Goal: Complete application form: Complete application form

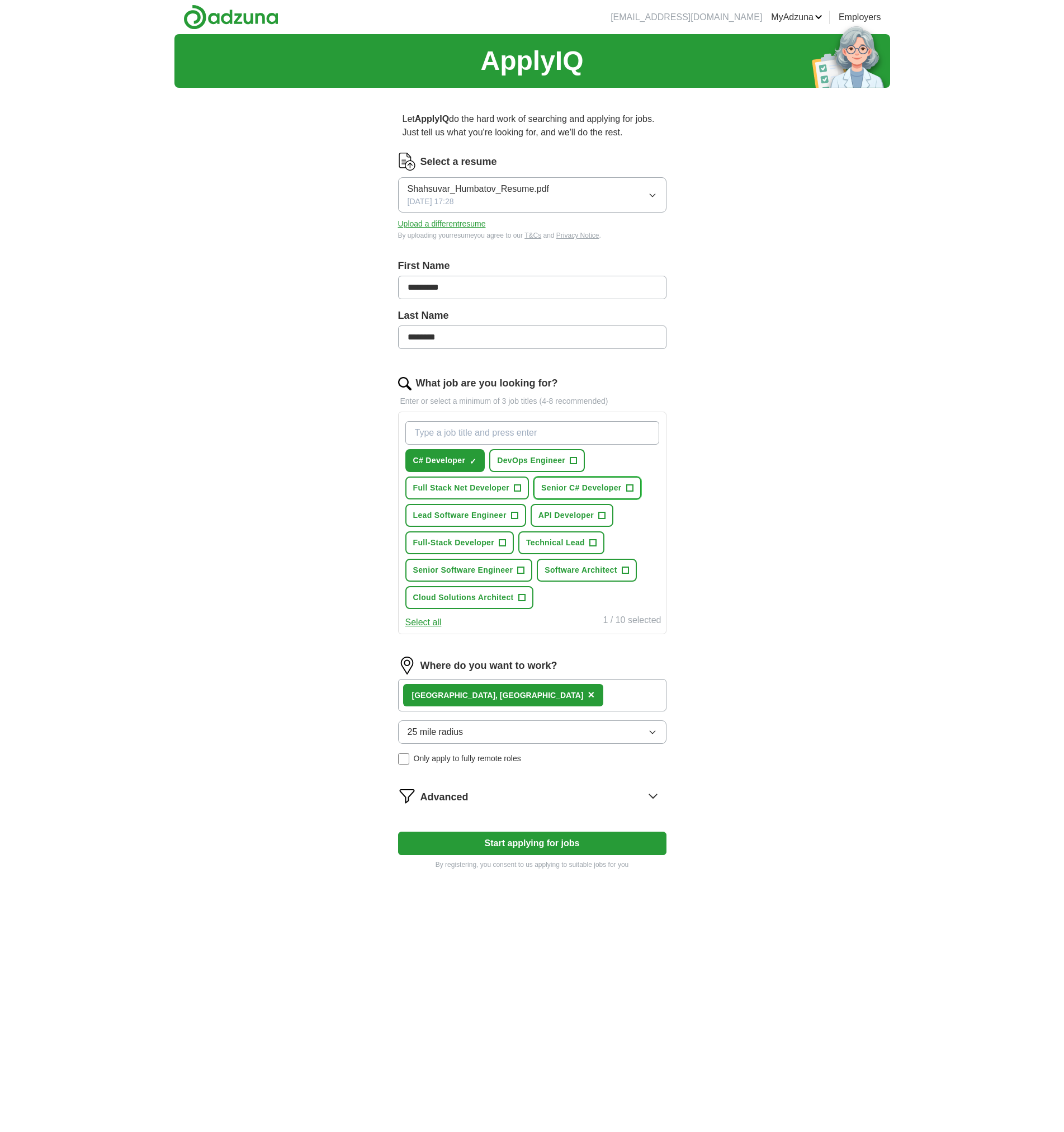
click at [627, 487] on span "+" at bounding box center [629, 489] width 7 height 9
click at [509, 493] on span "Full Stack Net Developer" at bounding box center [461, 488] width 97 height 11
click at [498, 517] on span "Lead Software Engineer" at bounding box center [459, 515] width 93 height 11
click at [583, 522] on button "API Developer +" at bounding box center [572, 515] width 83 height 23
click at [476, 543] on span "Full-Stack Developer" at bounding box center [454, 542] width 82 height 11
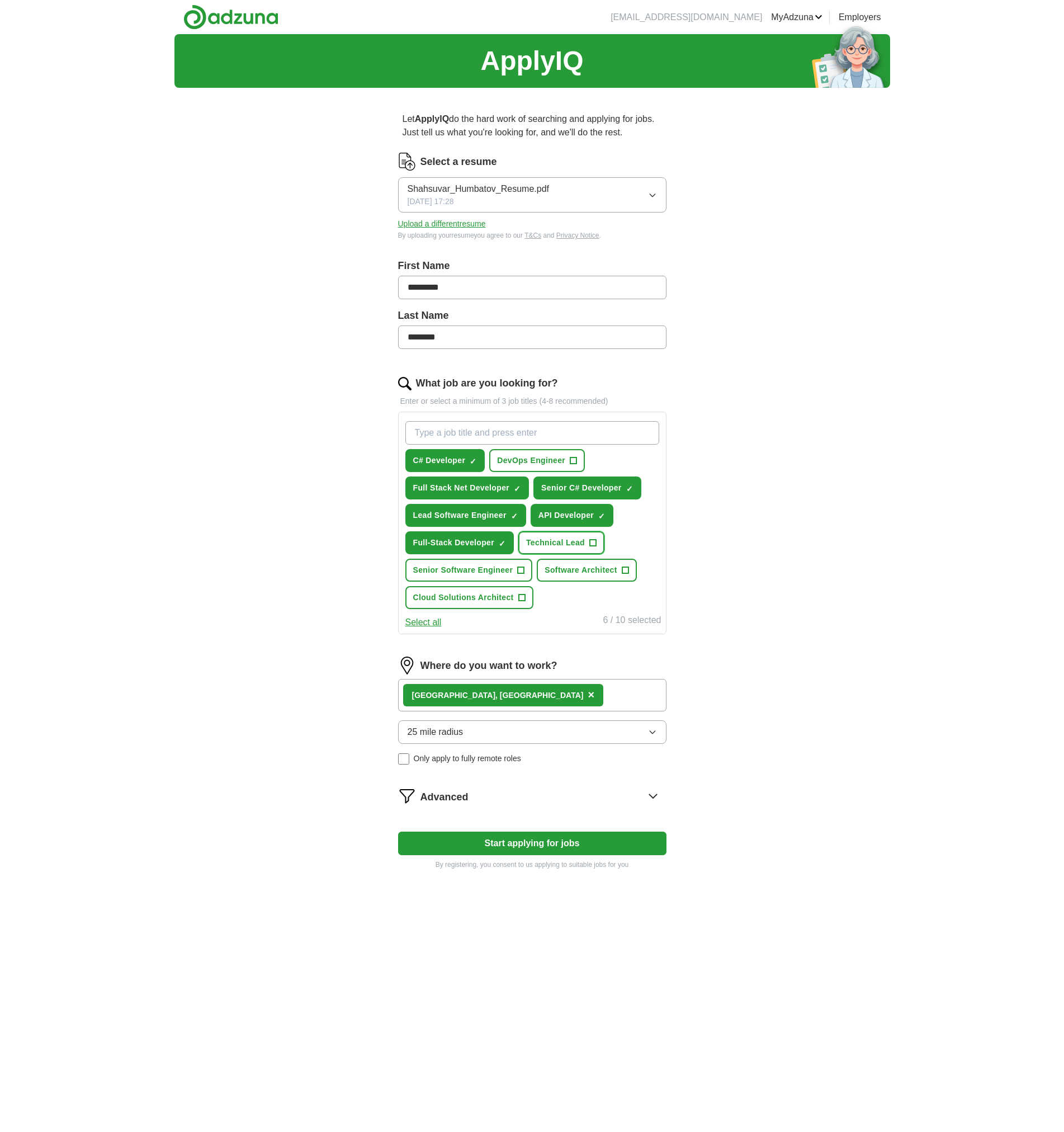
click at [545, 551] on button "Technical Lead +" at bounding box center [561, 542] width 86 height 23
click at [485, 573] on span "Senior Software Engineer" at bounding box center [463, 570] width 100 height 11
click at [567, 574] on span "Software Architect" at bounding box center [581, 570] width 73 height 11
click at [472, 600] on span "Cloud Solutions Architect" at bounding box center [463, 597] width 101 height 11
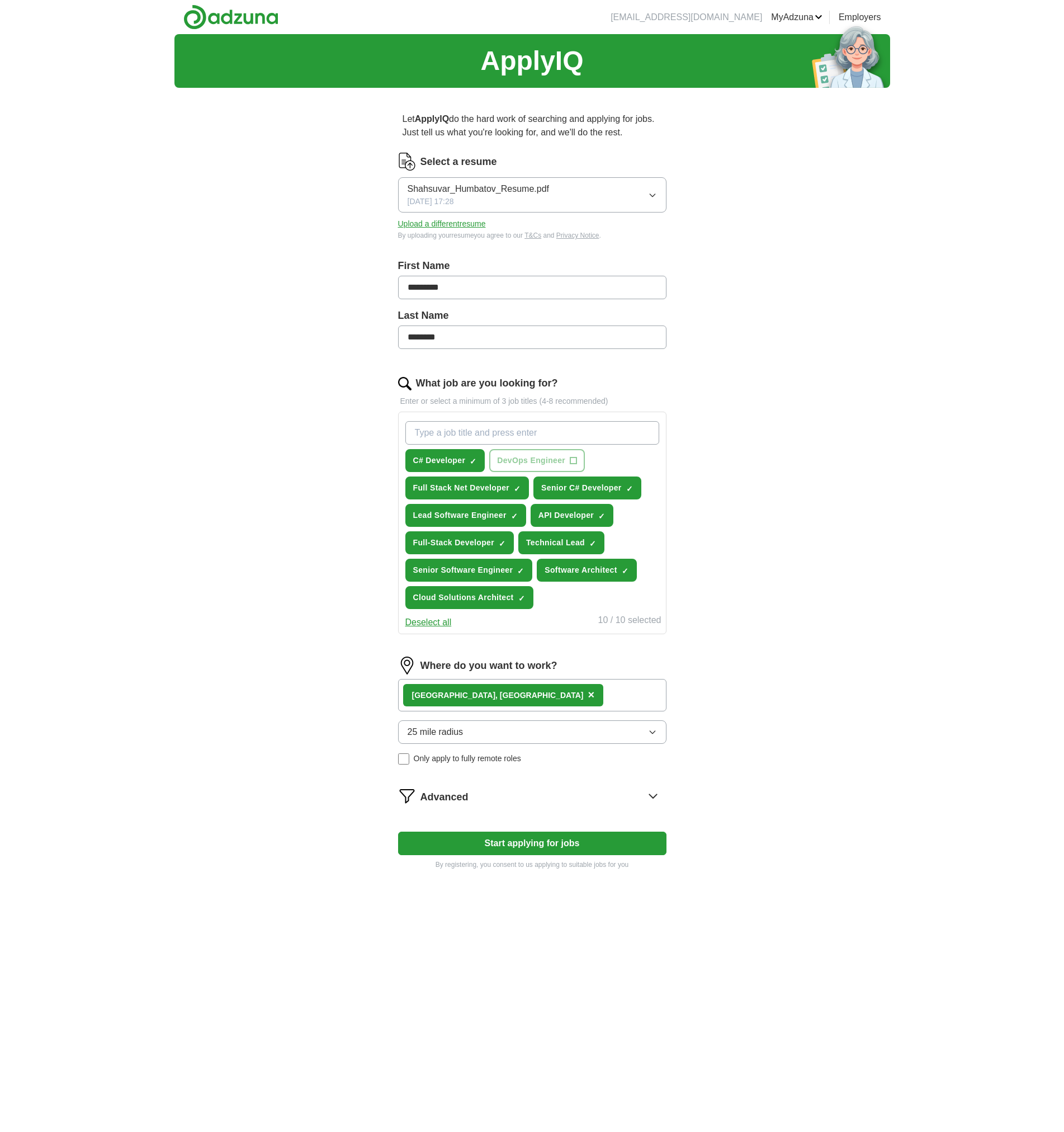
click at [519, 840] on button "Start applying for jobs" at bounding box center [532, 843] width 268 height 24
select select "**"
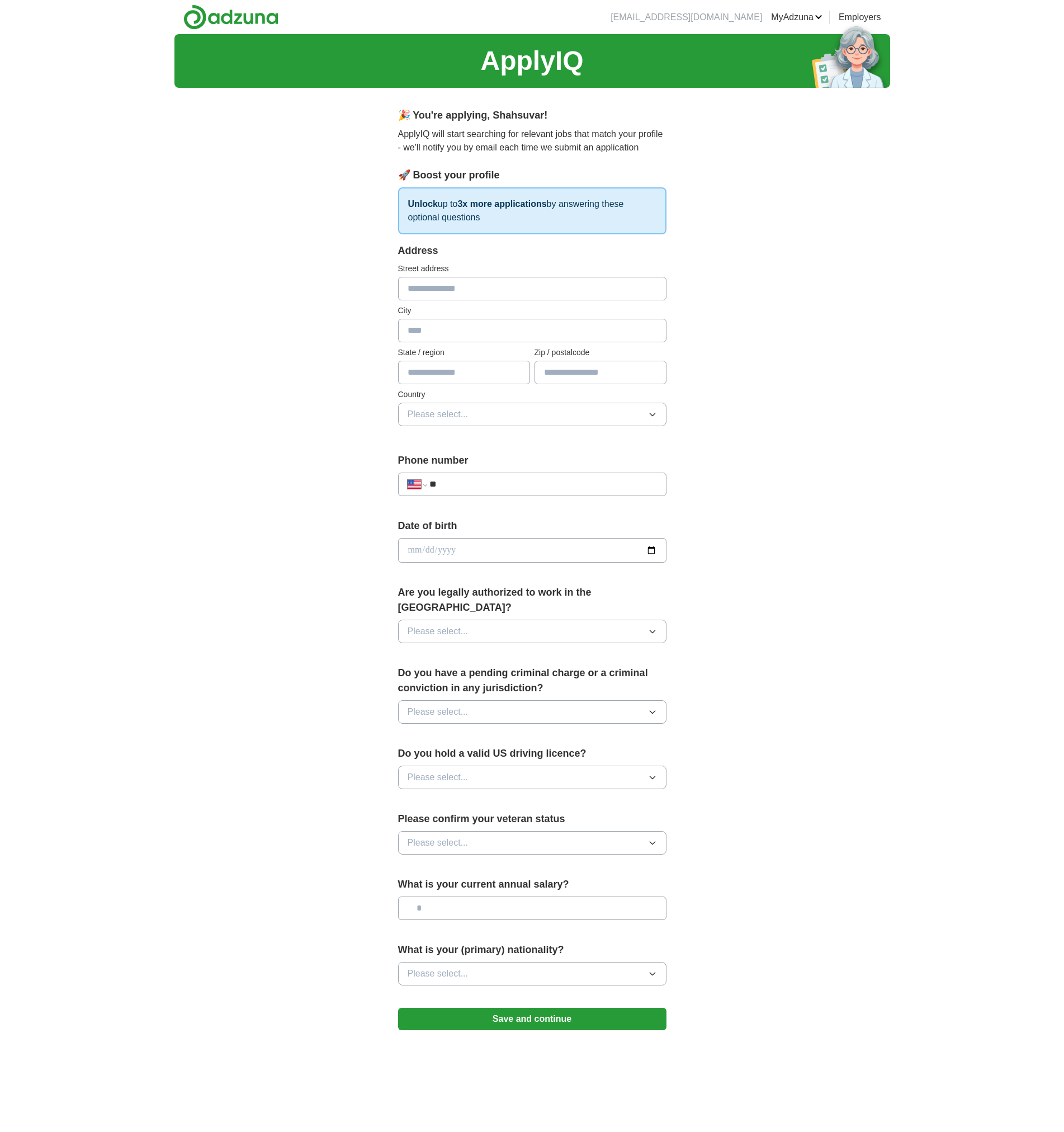
click at [486, 291] on input "text" at bounding box center [532, 288] width 268 height 24
type input "**********"
type input "**"
type input "**********"
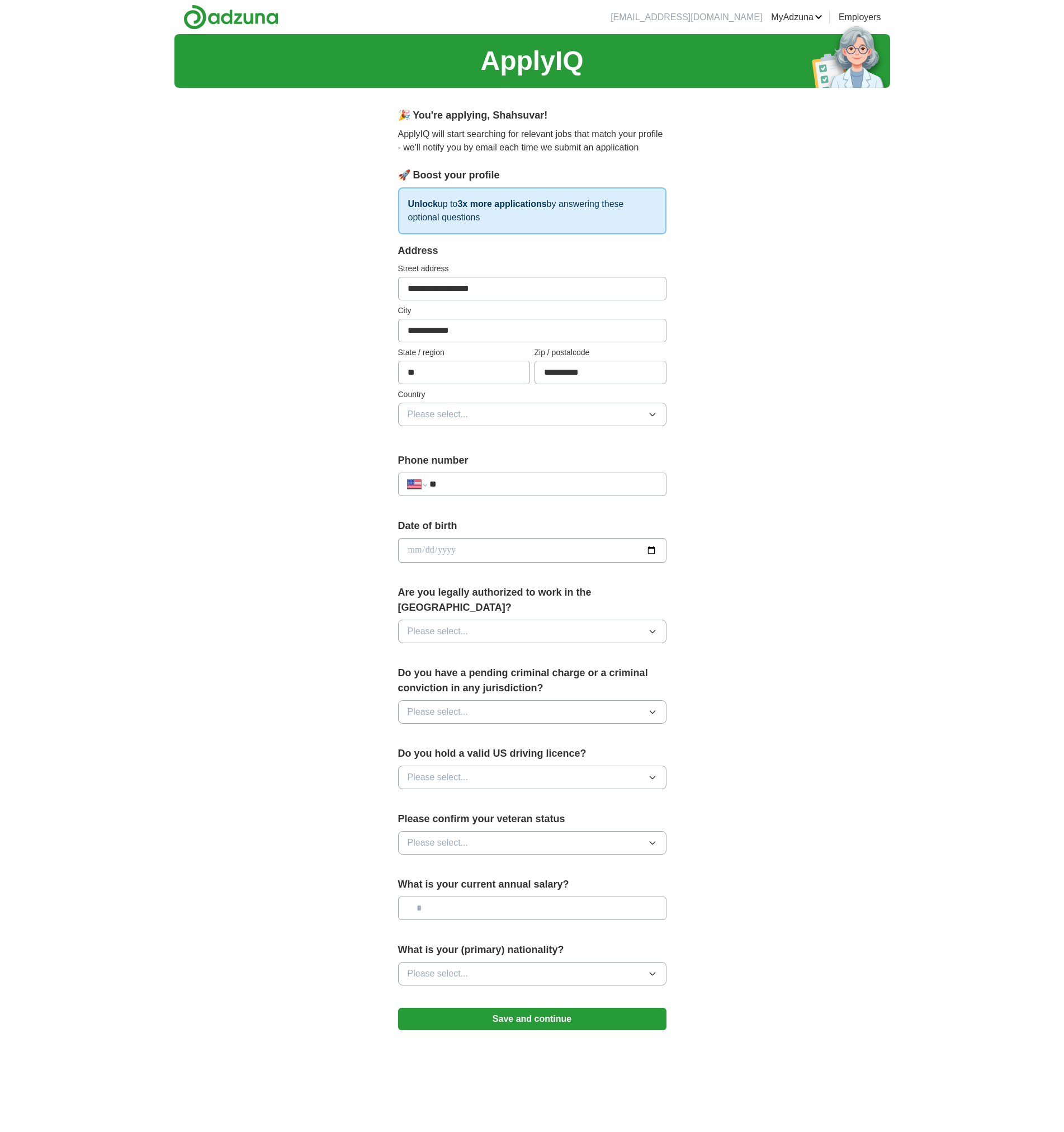
click at [460, 421] on button "Please select..." at bounding box center [532, 414] width 268 height 24
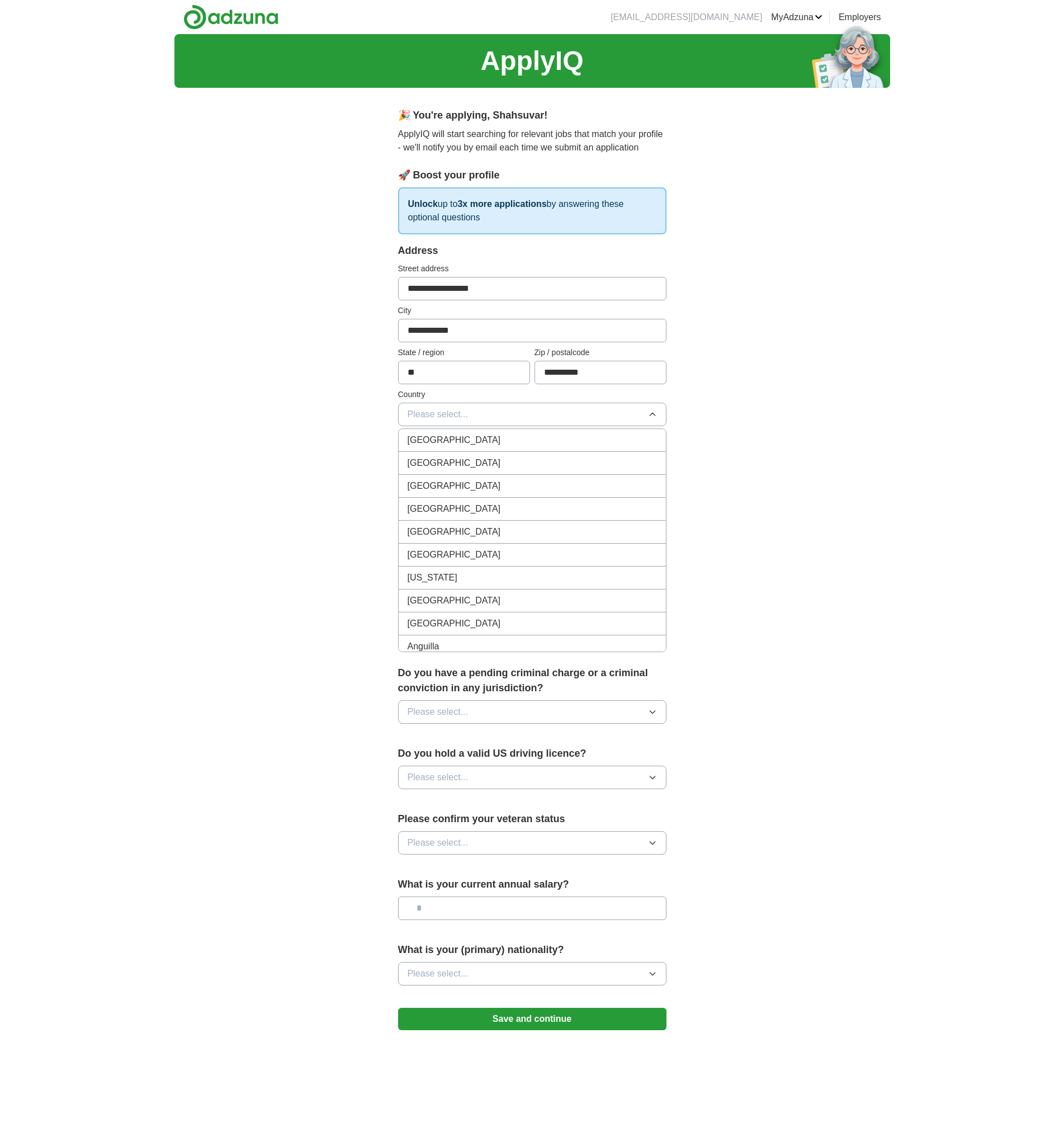
click at [456, 459] on span "United States" at bounding box center [454, 463] width 93 height 13
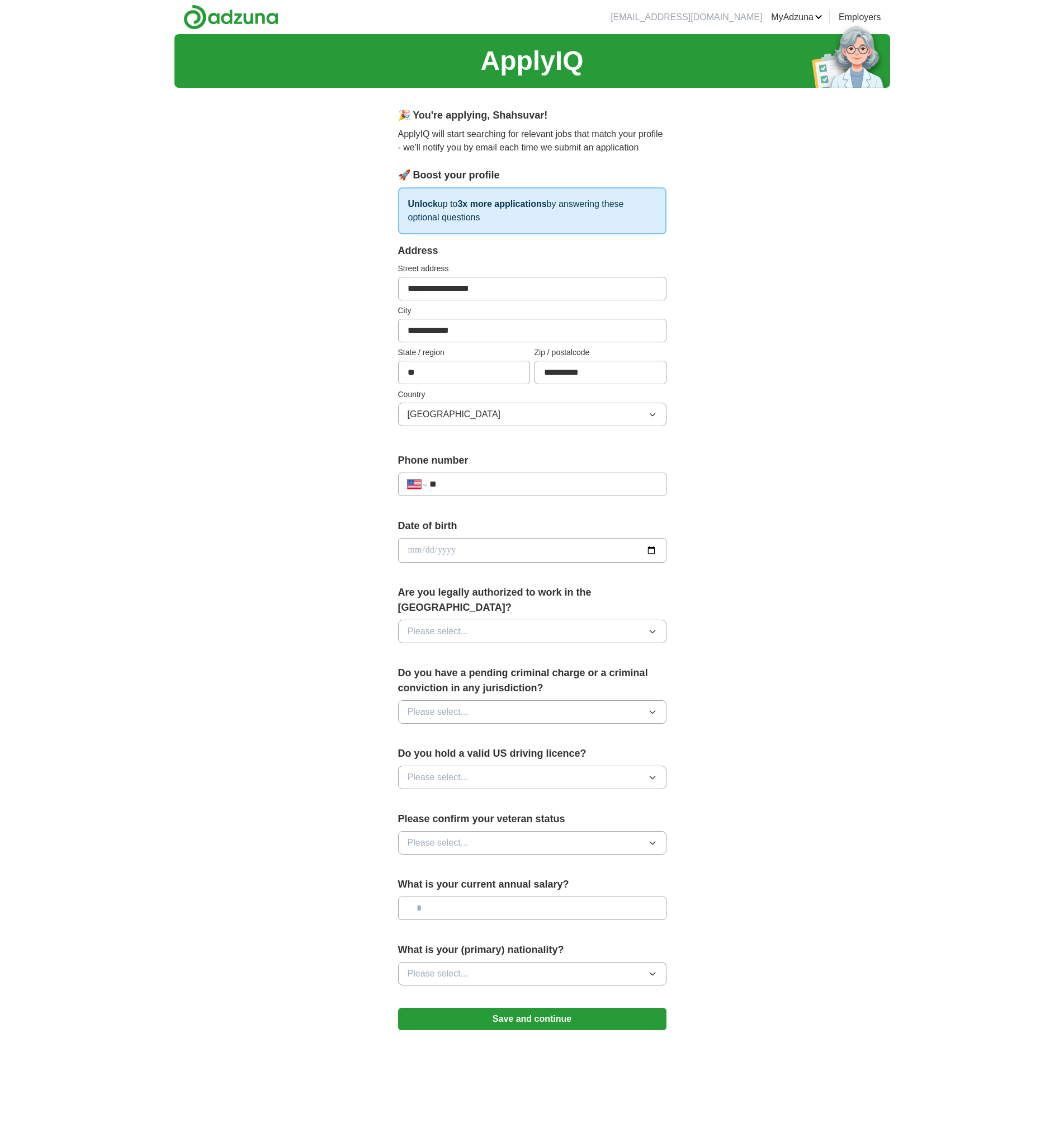
click at [456, 484] on input "**" at bounding box center [542, 484] width 227 height 13
type input "**********"
click at [526, 544] on input "date" at bounding box center [532, 550] width 268 height 24
click at [504, 620] on button "Please select..." at bounding box center [532, 631] width 268 height 24
click at [500, 646] on li "Yes" at bounding box center [533, 657] width 267 height 23
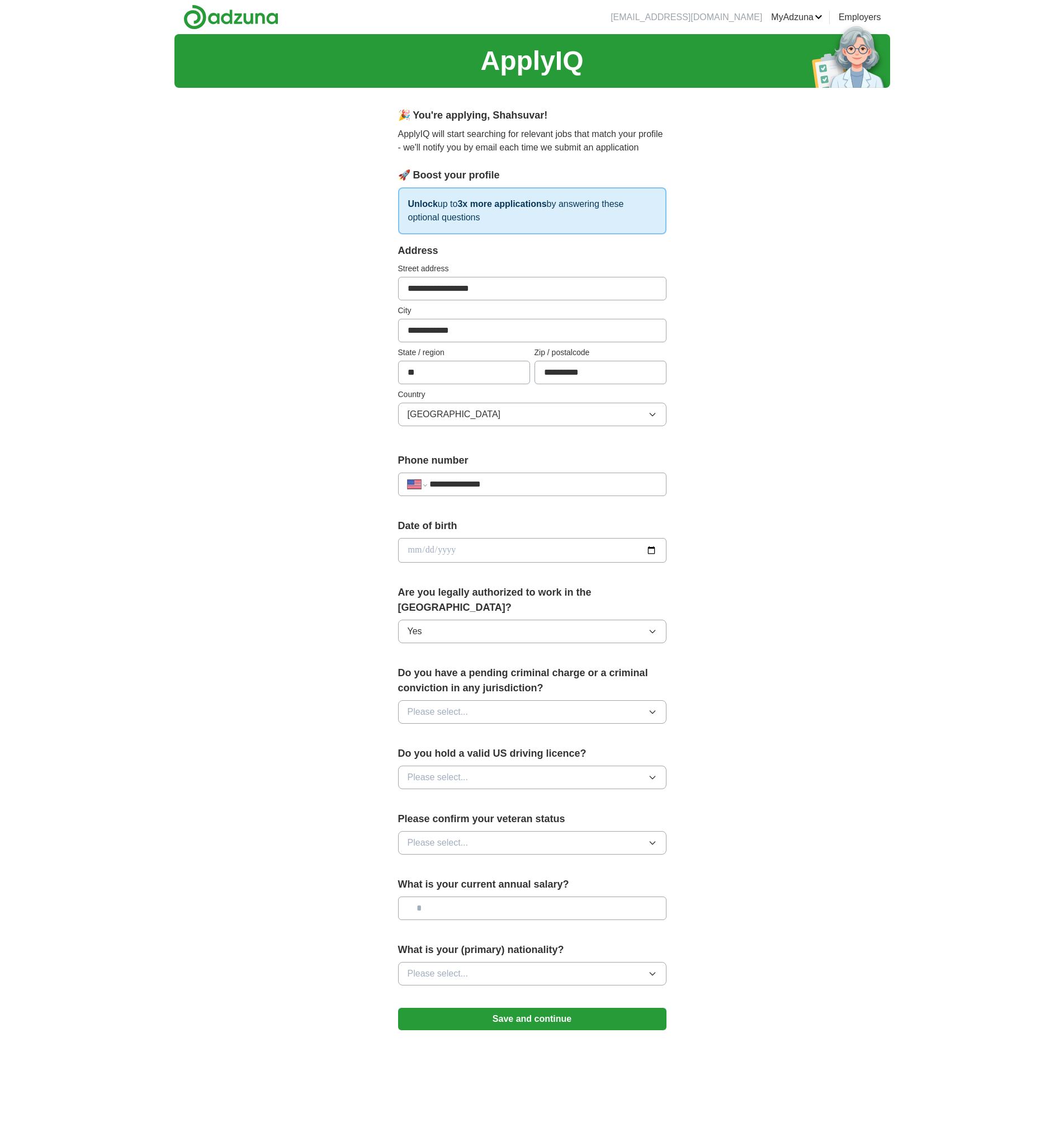
click at [492, 702] on button "Please select..." at bounding box center [532, 712] width 268 height 24
click at [463, 754] on div "No" at bounding box center [532, 761] width 250 height 13
click at [459, 771] on span "Please select..." at bounding box center [438, 778] width 61 height 13
click at [445, 797] on div "Yes" at bounding box center [532, 803] width 250 height 13
click at [445, 836] on span "Please select..." at bounding box center [438, 843] width 61 height 13
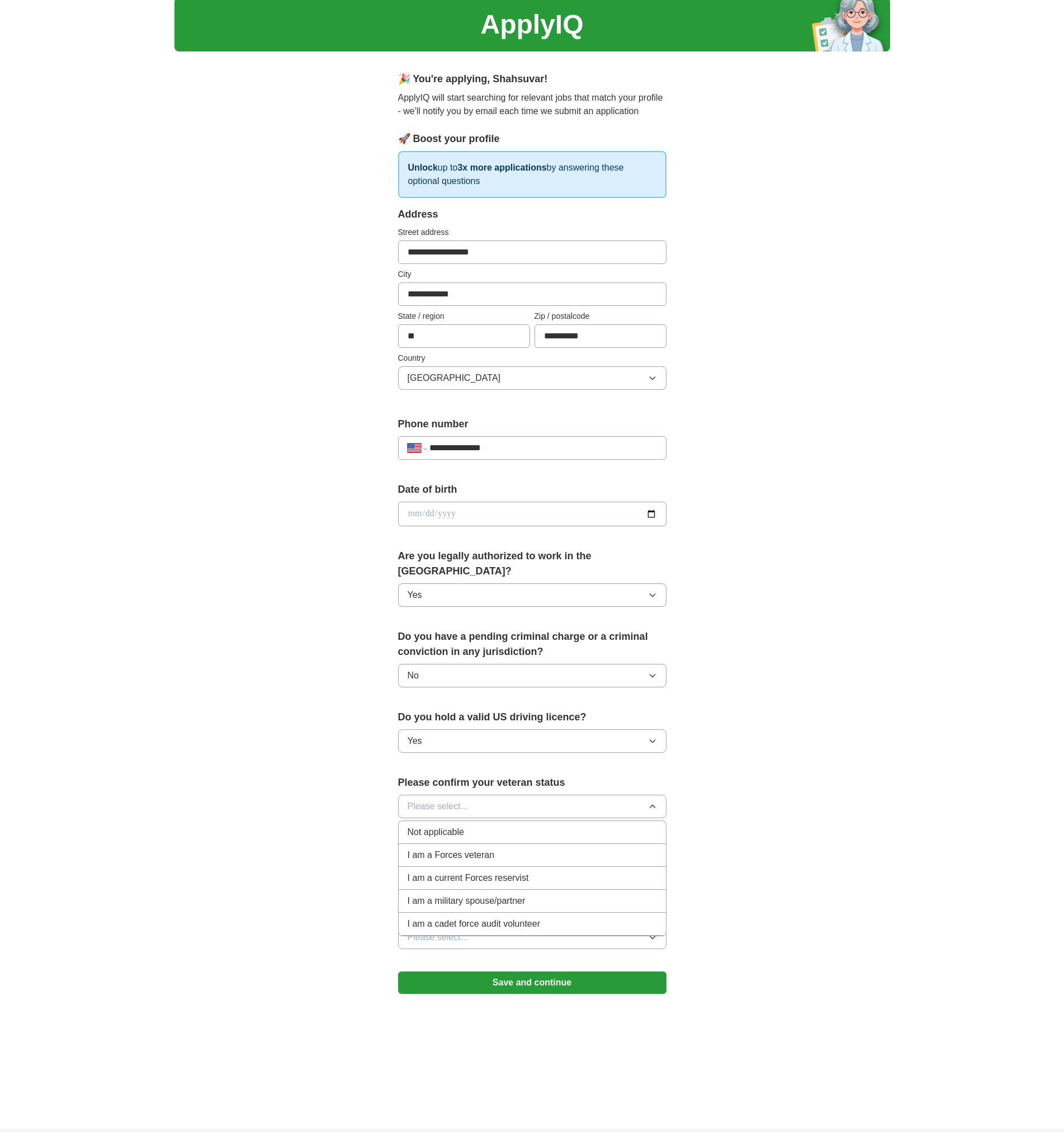
scroll to position [56, 0]
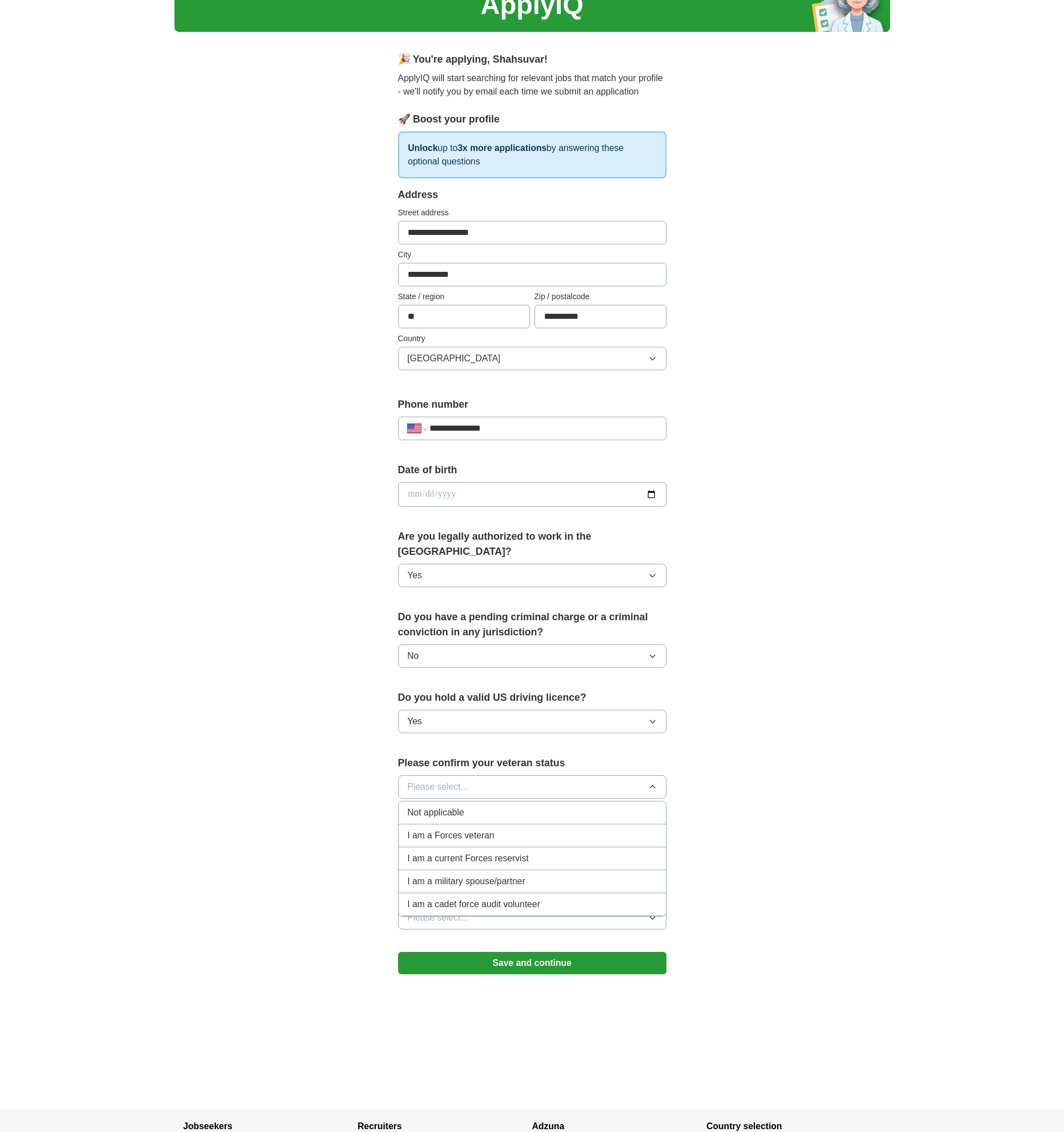
click at [502, 806] on div "Not applicable" at bounding box center [532, 813] width 250 height 13
click at [479, 841] on input "text" at bounding box center [532, 852] width 268 height 24
click at [455, 912] on span "Please select..." at bounding box center [438, 918] width 61 height 13
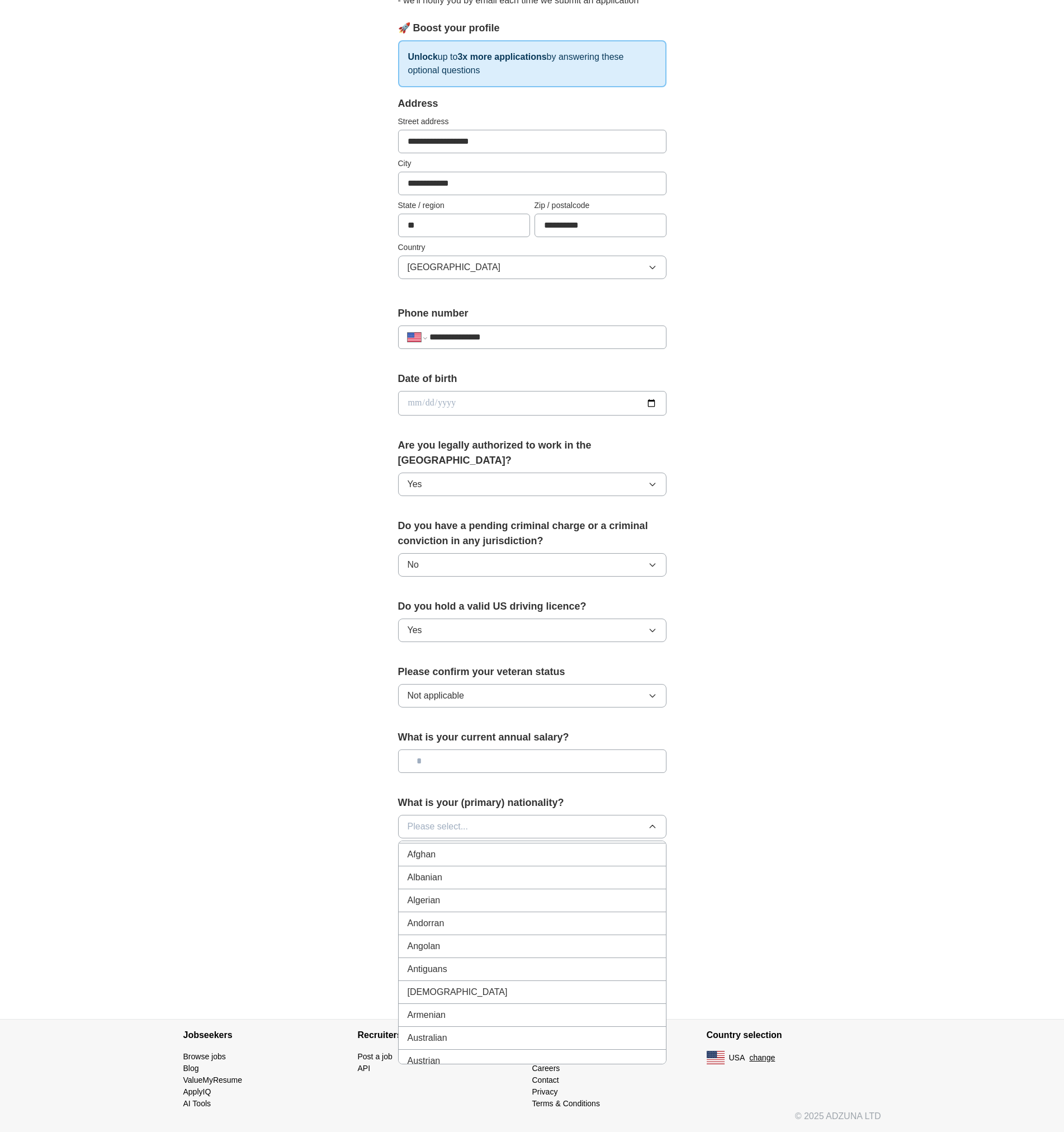
scroll to position [112, 0]
click at [487, 1010] on div "Azerbaijani" at bounding box center [532, 1016] width 250 height 13
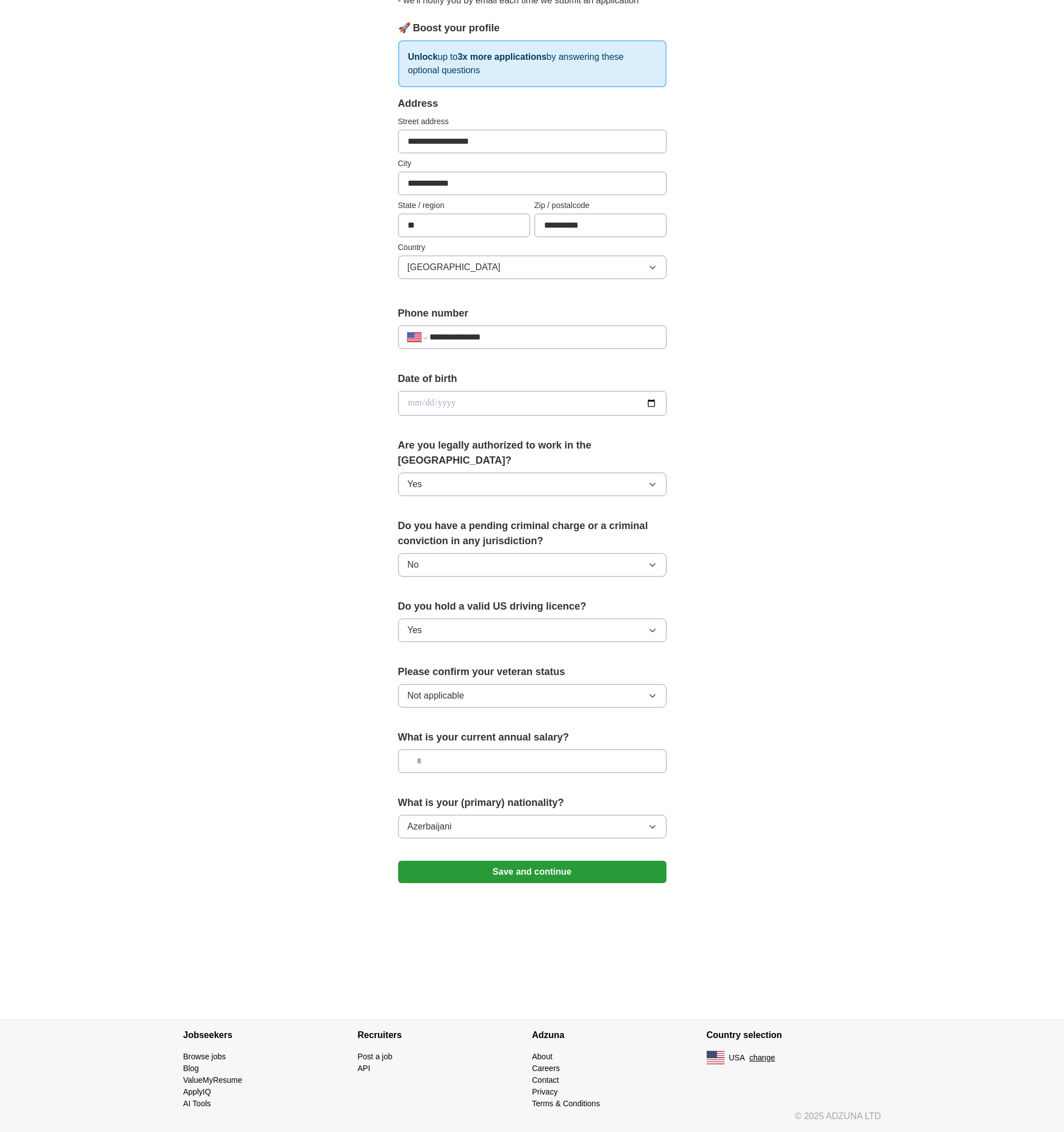
click at [537, 861] on button "Save and continue" at bounding box center [532, 872] width 268 height 23
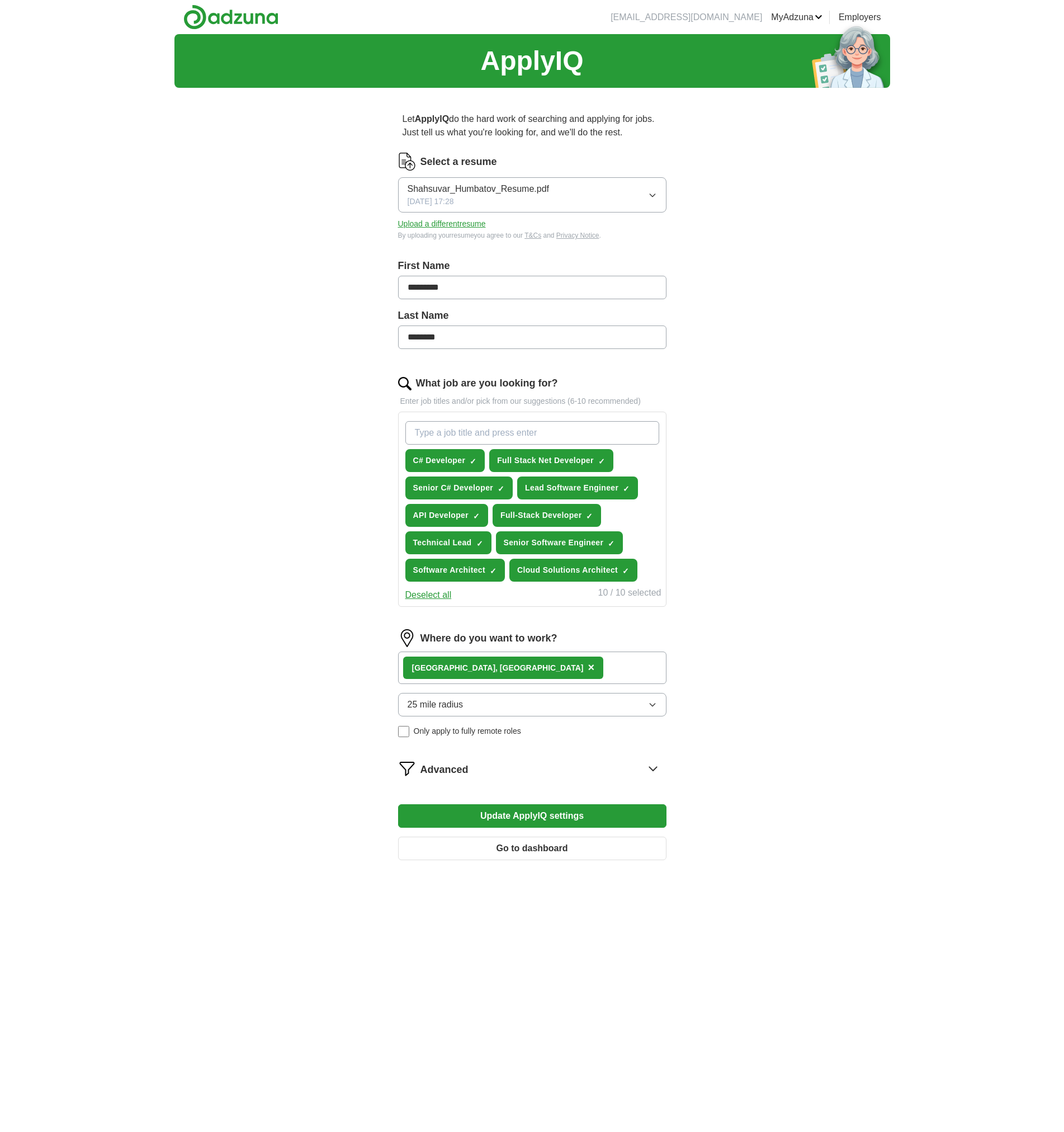
click at [645, 706] on button "25 mile radius" at bounding box center [532, 704] width 268 height 24
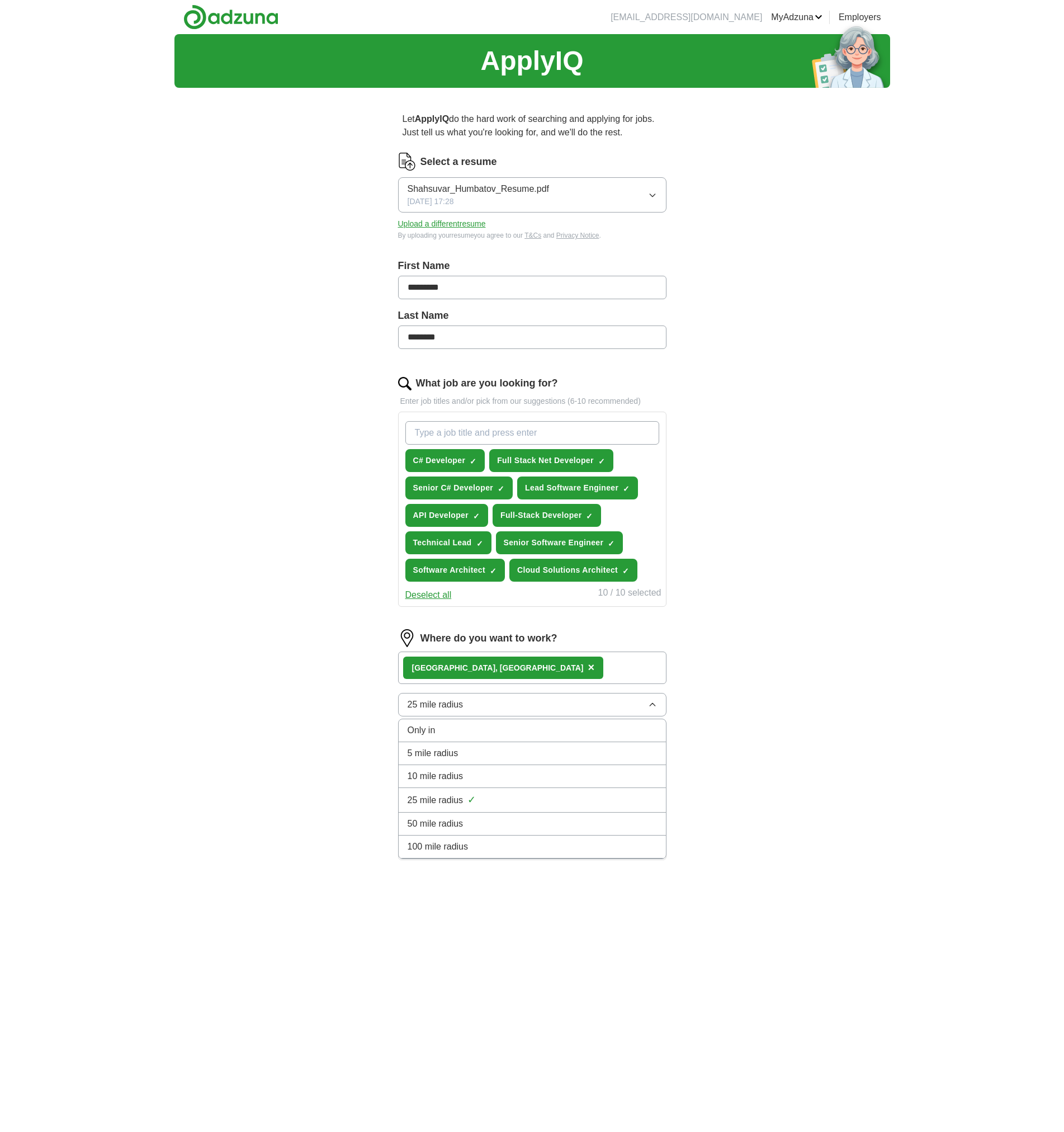
click at [515, 840] on li "100 mile radius" at bounding box center [533, 847] width 267 height 23
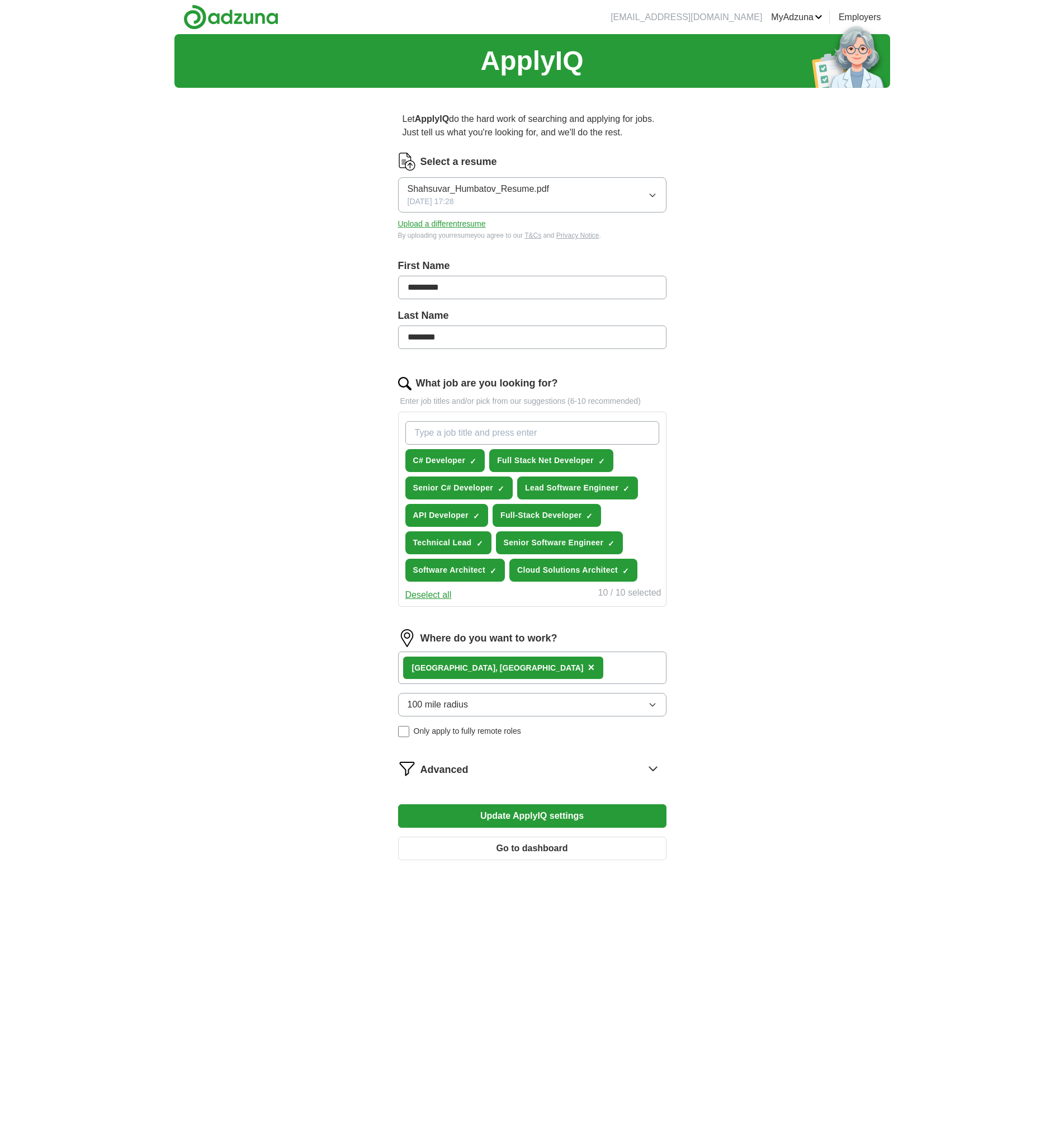
click at [540, 820] on button "Update ApplyIQ settings" at bounding box center [532, 816] width 268 height 24
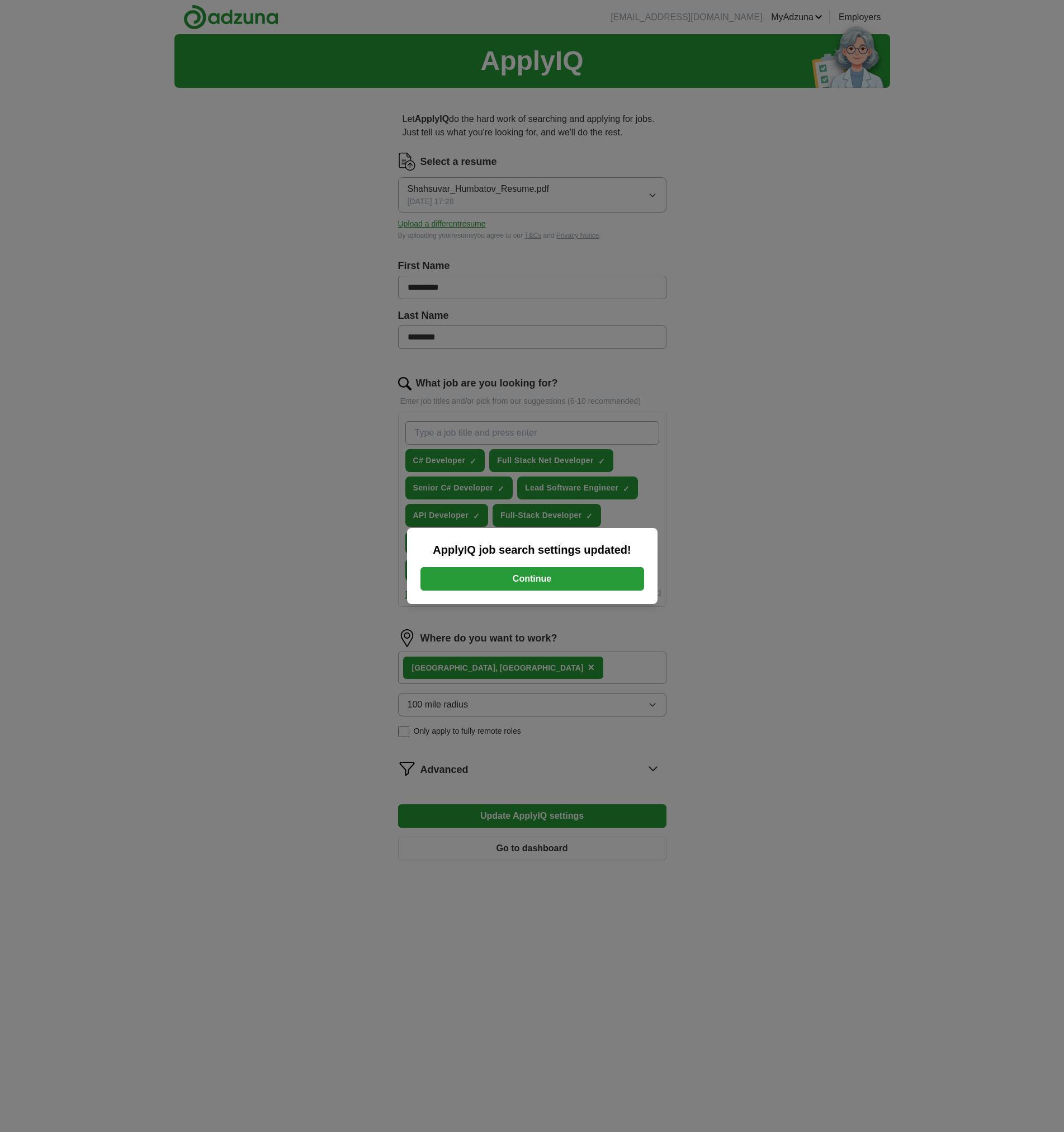
click at [569, 573] on button "Continue" at bounding box center [533, 578] width 224 height 24
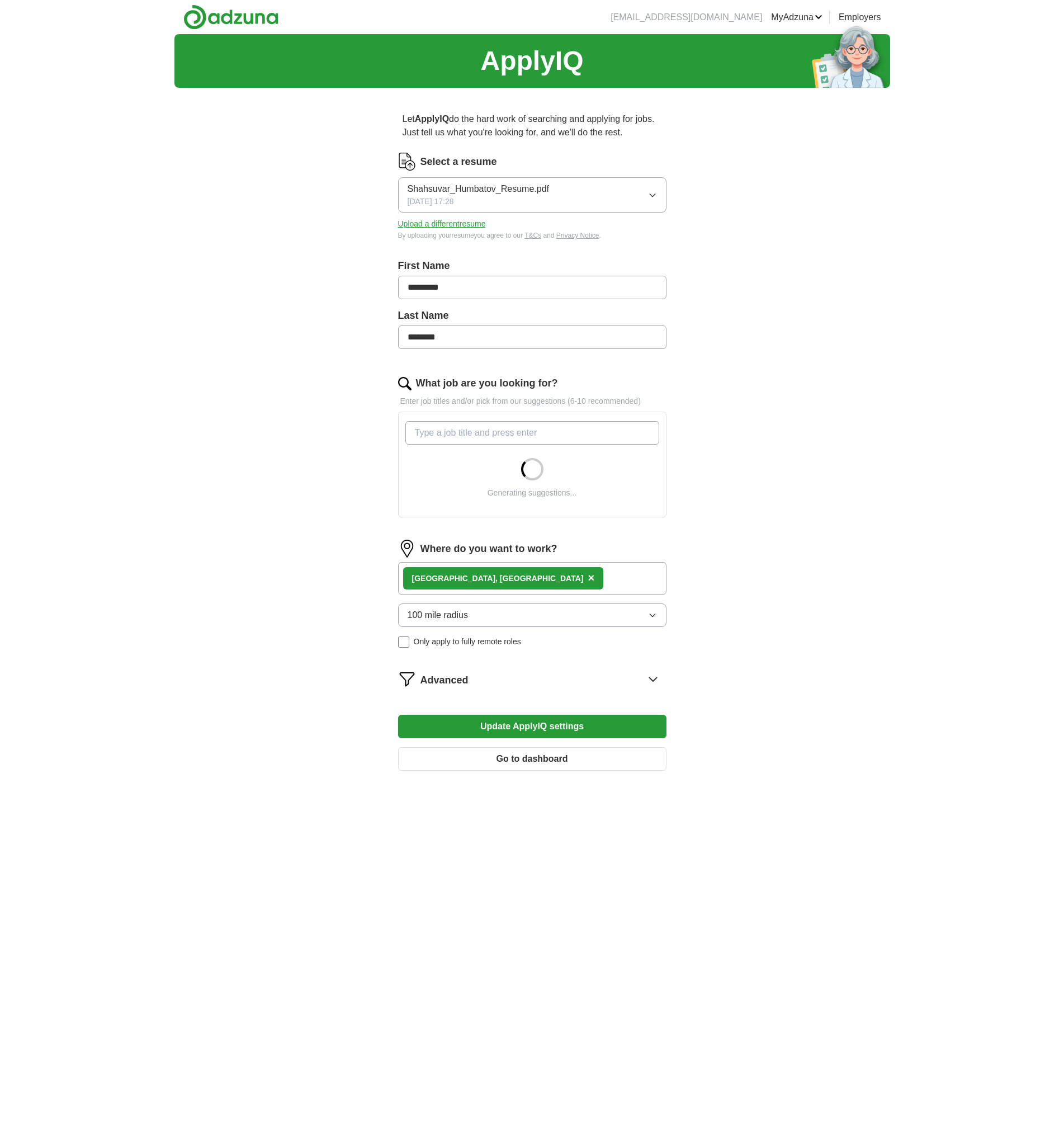
click at [651, 678] on icon at bounding box center [653, 679] width 18 height 18
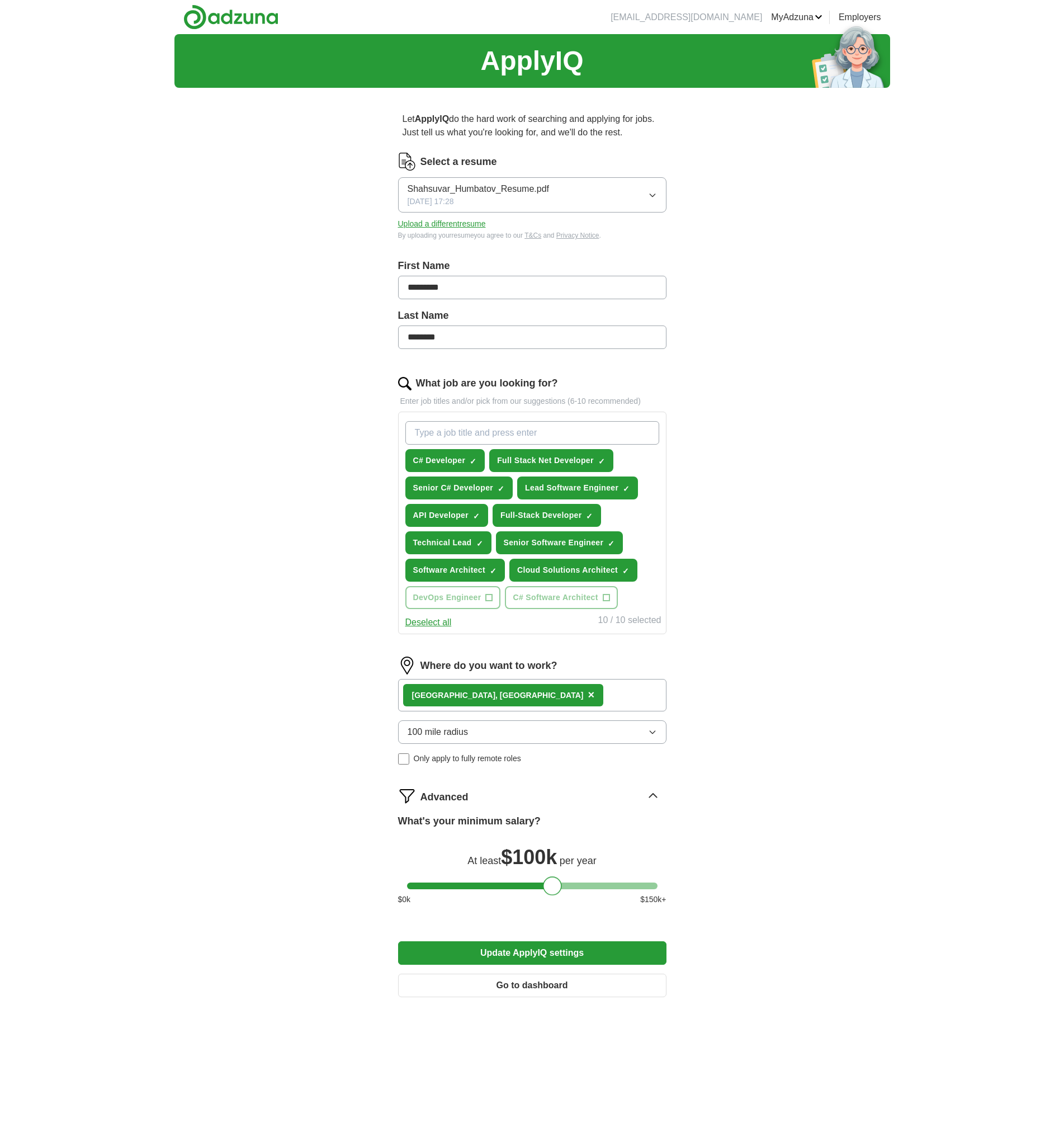
drag, startPoint x: 645, startPoint y: 768, endPoint x: 549, endPoint y: 884, distance: 150.6
click at [549, 884] on div at bounding box center [553, 886] width 19 height 19
drag, startPoint x: 553, startPoint y: 885, endPoint x: 597, endPoint y: 885, distance: 44.0
click at [597, 885] on div at bounding box center [600, 886] width 19 height 19
click at [539, 954] on button "Update ApplyIQ settings" at bounding box center [532, 953] width 268 height 24
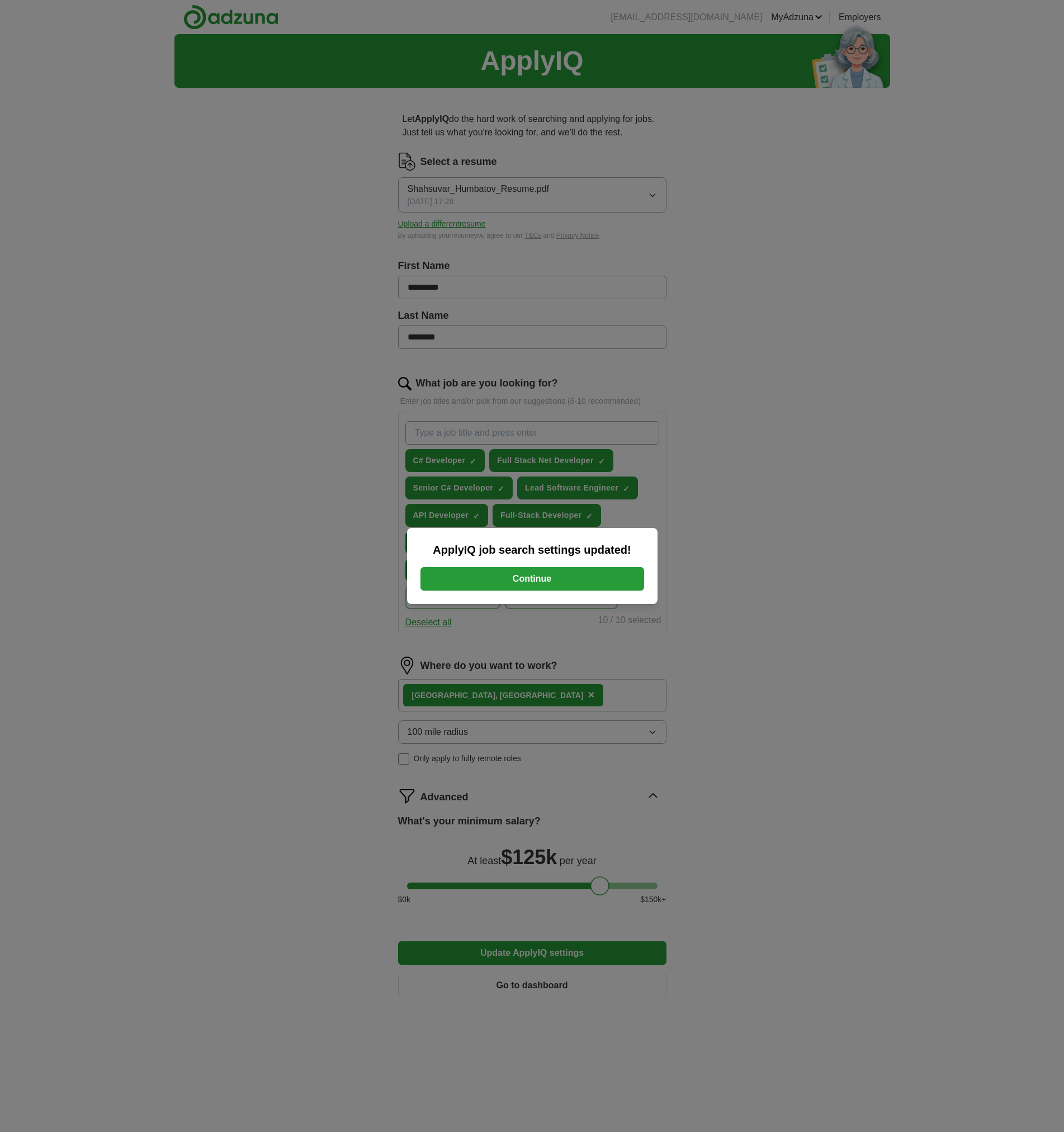
click at [588, 577] on button "Continue" at bounding box center [533, 578] width 224 height 24
